Goal: Transaction & Acquisition: Subscribe to service/newsletter

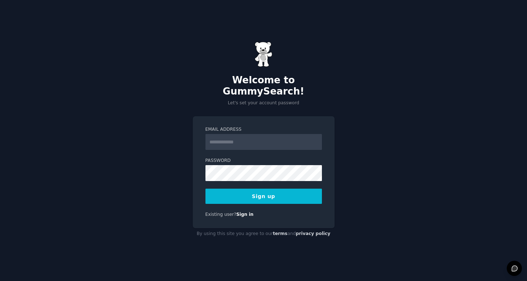
click at [239, 139] on input "Email Address" at bounding box center [264, 142] width 117 height 16
type input "**********"
click at [243, 190] on button "Sign up" at bounding box center [264, 196] width 117 height 15
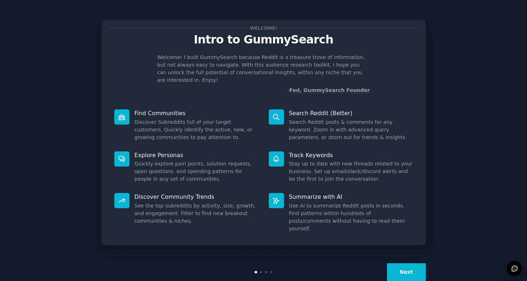
click at [401, 263] on button "Next" at bounding box center [406, 272] width 39 height 18
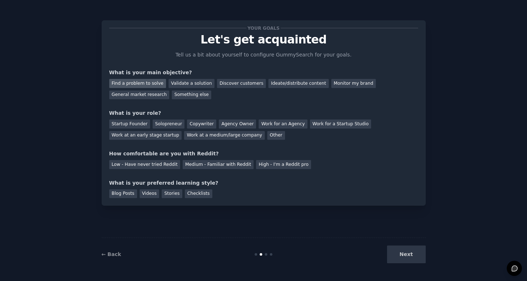
click at [156, 83] on div "Find a problem to solve" at bounding box center [137, 83] width 57 height 9
click at [286, 84] on div "Ideate/distribute content" at bounding box center [299, 83] width 60 height 9
click at [331, 85] on div "Monitor my brand" at bounding box center [353, 83] width 45 height 9
click at [300, 79] on div "Ideate/distribute content" at bounding box center [299, 83] width 60 height 9
click at [166, 122] on div "Solopreneur" at bounding box center [169, 123] width 32 height 9
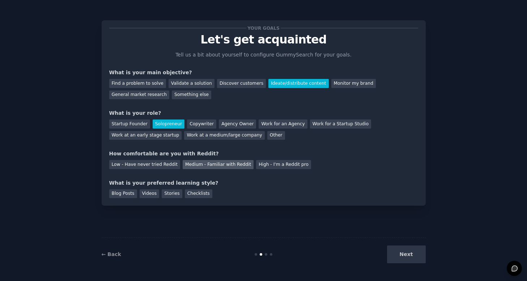
click at [198, 163] on div "Medium - Familiar with Reddit" at bounding box center [218, 164] width 71 height 9
click at [174, 192] on div "Stories" at bounding box center [172, 193] width 20 height 9
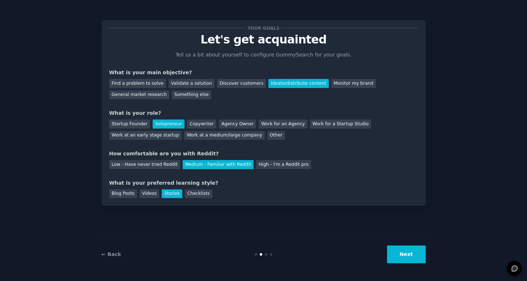
click at [409, 252] on button "Next" at bounding box center [406, 254] width 39 height 18
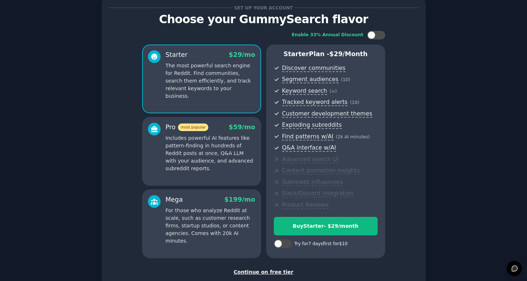
scroll to position [21, 0]
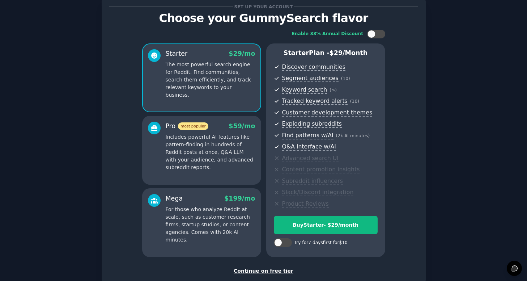
click at [227, 153] on p "Includes powerful AI features like pattern-finding in hundreds of Reddit posts …" at bounding box center [211, 152] width 90 height 38
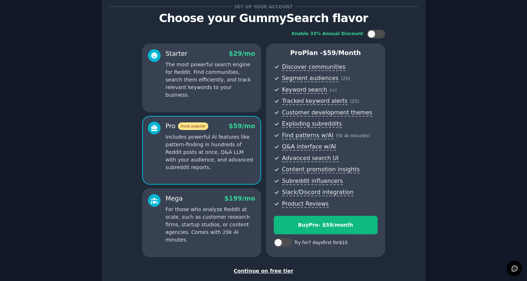
click at [216, 220] on p "For those who analyze Reddit at scale, such as customer research firms, startup…" at bounding box center [211, 225] width 90 height 38
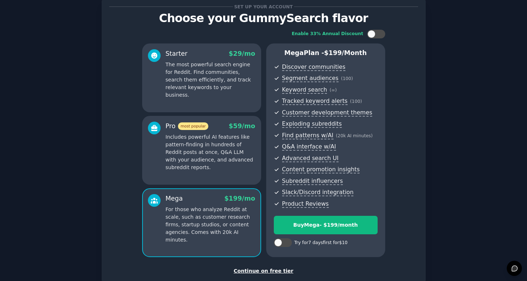
click at [258, 272] on div "Continue on free tier" at bounding box center [263, 271] width 309 height 8
